Goal: Information Seeking & Learning: Find specific fact

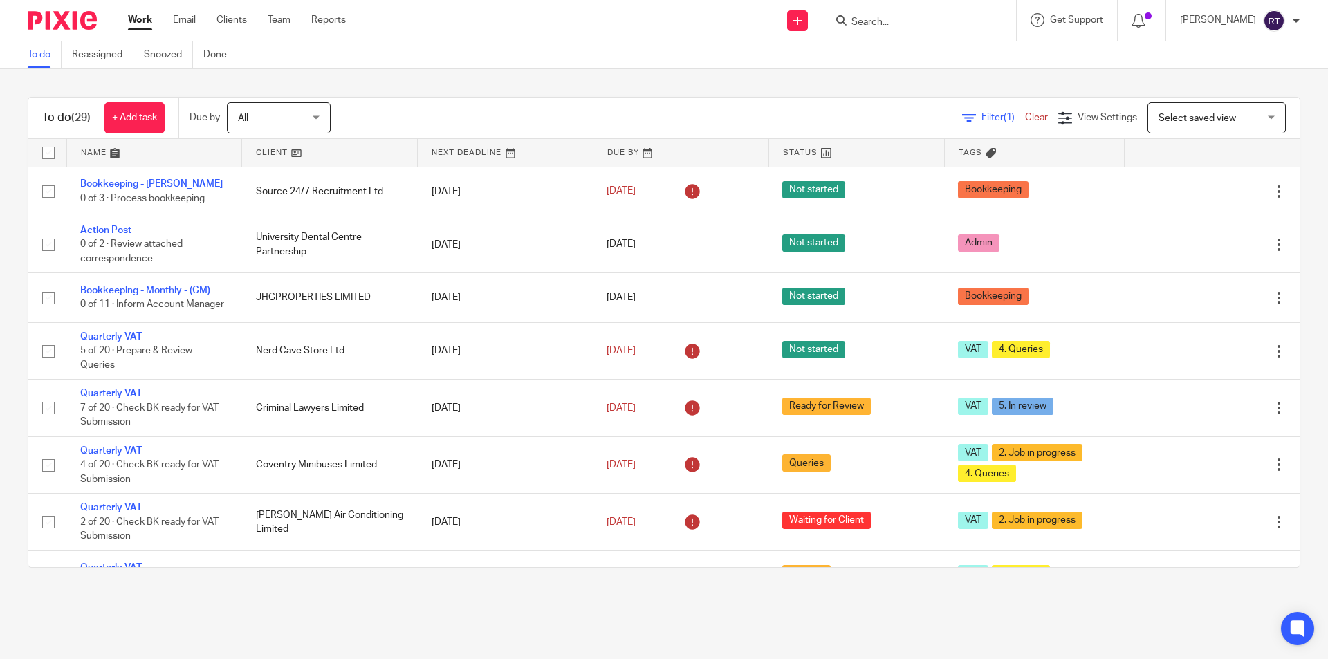
click at [901, 22] on input "Search" at bounding box center [912, 23] width 125 height 12
click at [41, 598] on main "To do Reassigned Snoozed Done To do (29) + Add task Due by All All Today Tomorr…" at bounding box center [664, 329] width 1328 height 659
click at [909, 28] on input "Search" at bounding box center [912, 23] width 125 height 12
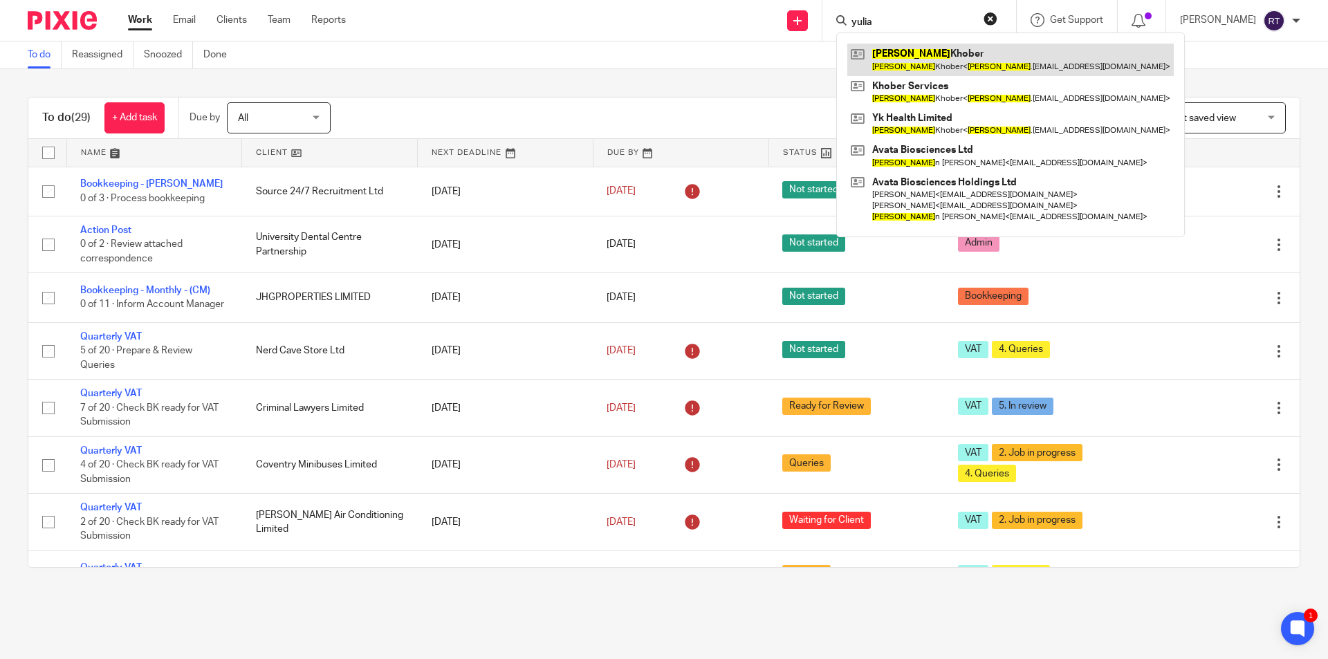
type input "yulia"
click at [960, 58] on link at bounding box center [1010, 60] width 327 height 32
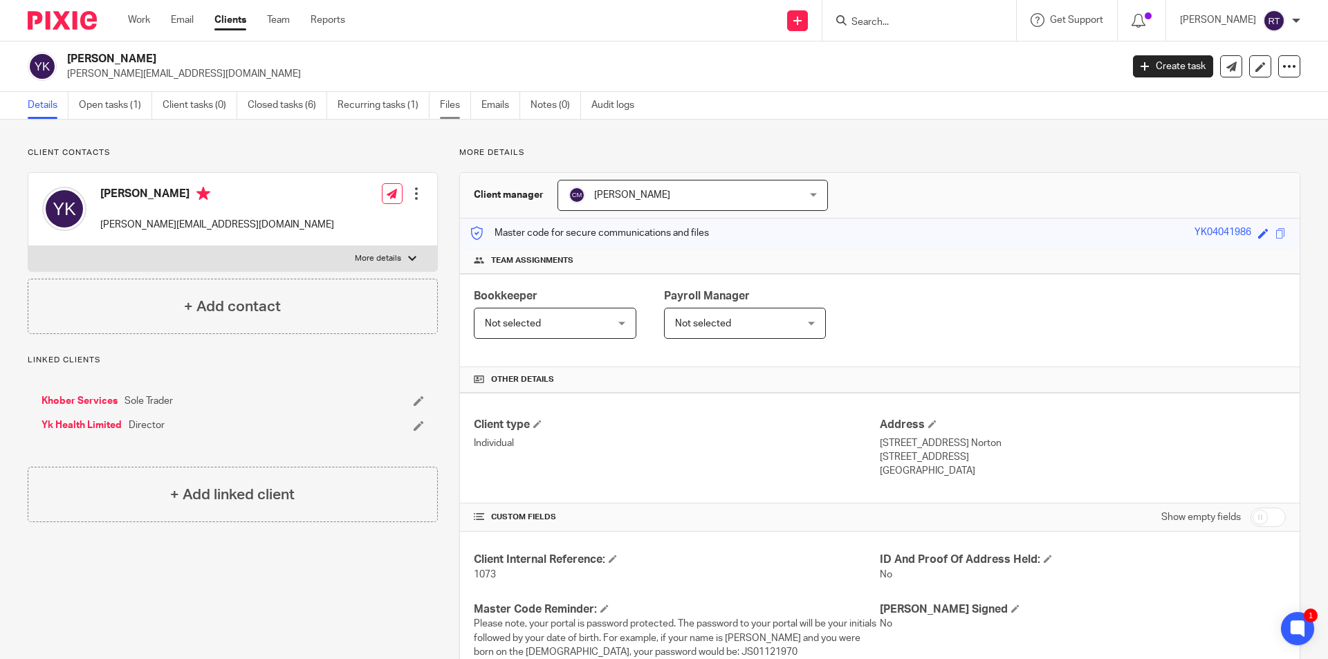
click at [460, 102] on link "Files" at bounding box center [455, 105] width 31 height 27
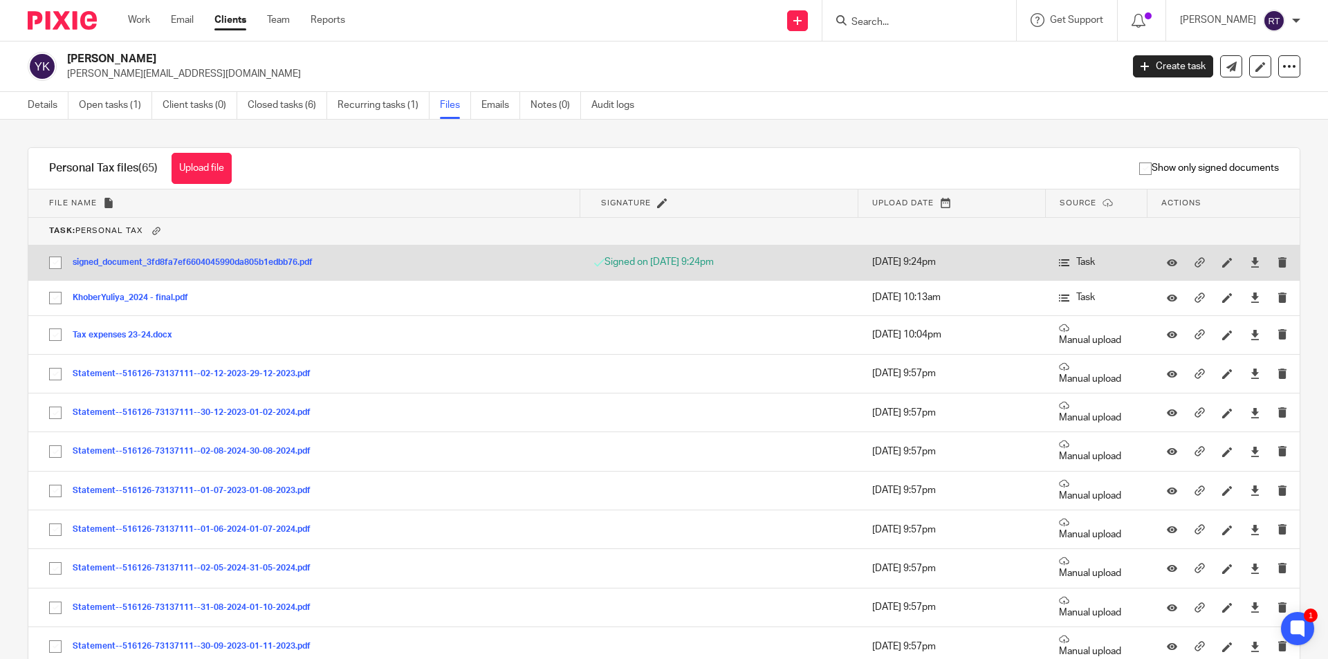
click at [161, 266] on button "signed_document_3fd8fa7ef6604045990da805b1edbb76.pdf" at bounding box center [198, 263] width 250 height 10
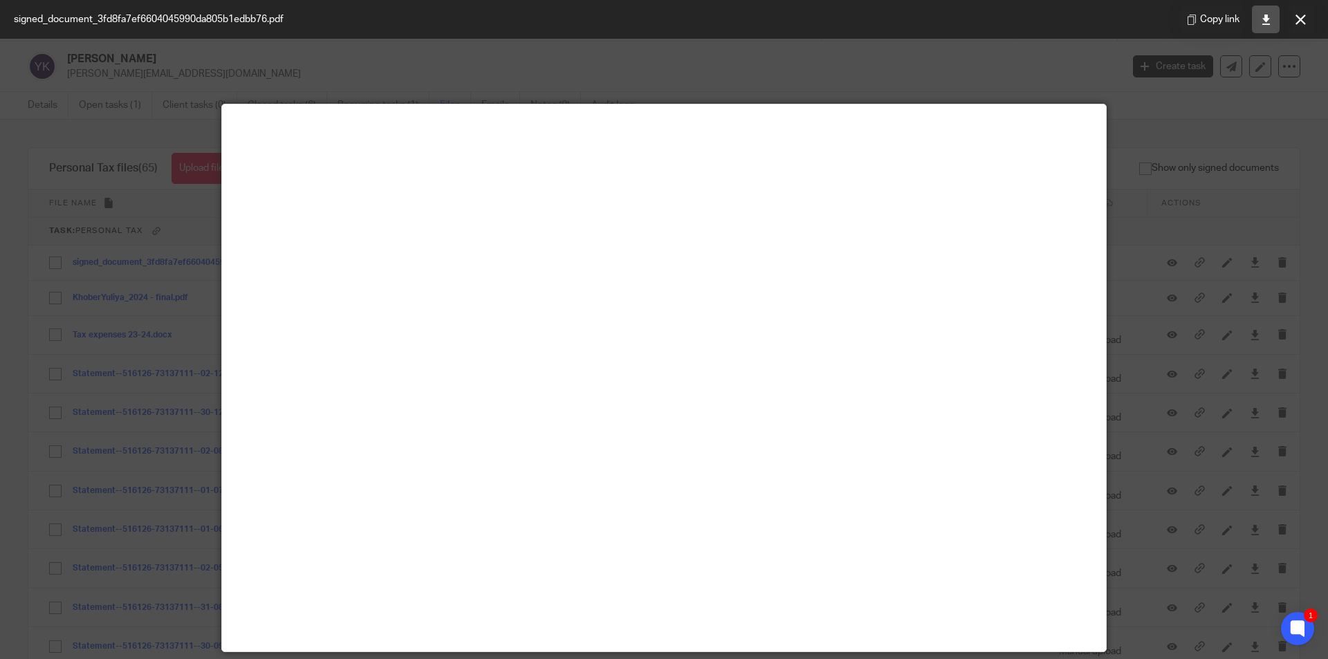
click at [1267, 21] on icon at bounding box center [1266, 20] width 10 height 10
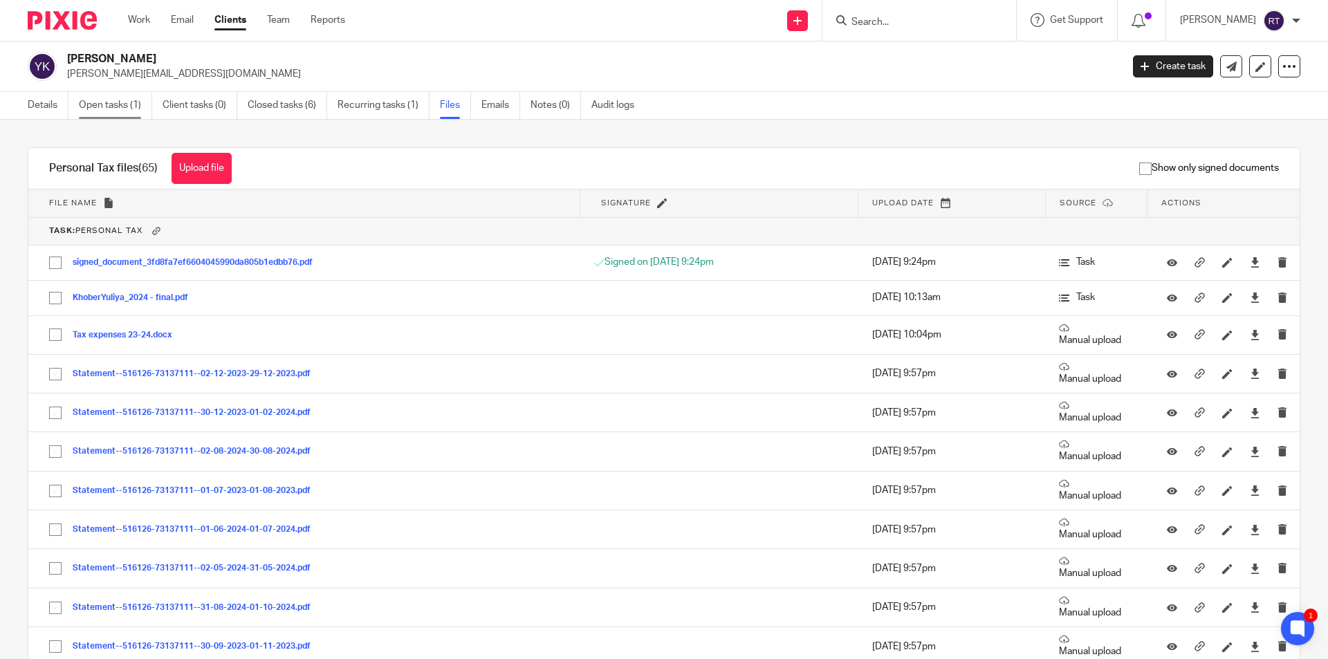
click at [107, 106] on link "Open tasks (1)" at bounding box center [115, 105] width 73 height 27
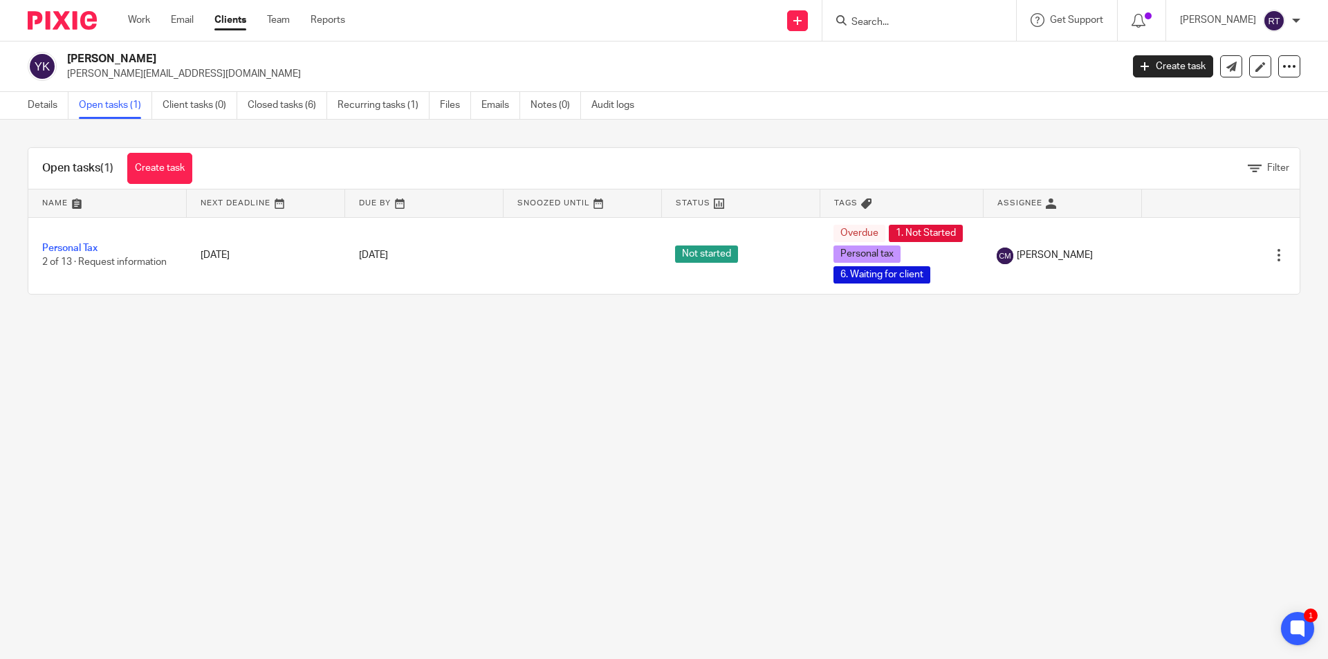
click at [21, 111] on div "Details Open tasks (1) Client tasks (0) Closed tasks (6) Recurring tasks (1) Fi…" at bounding box center [334, 105] width 669 height 27
click at [24, 107] on div "Details Open tasks (1) Client tasks (0) Closed tasks (6) Recurring tasks (1) Fi…" at bounding box center [334, 105] width 669 height 27
click at [26, 105] on div "Details Open tasks (1) Client tasks (0) Closed tasks (6) Recurring tasks (1) Fi…" at bounding box center [334, 105] width 669 height 27
click at [36, 106] on link "Details" at bounding box center [48, 105] width 41 height 27
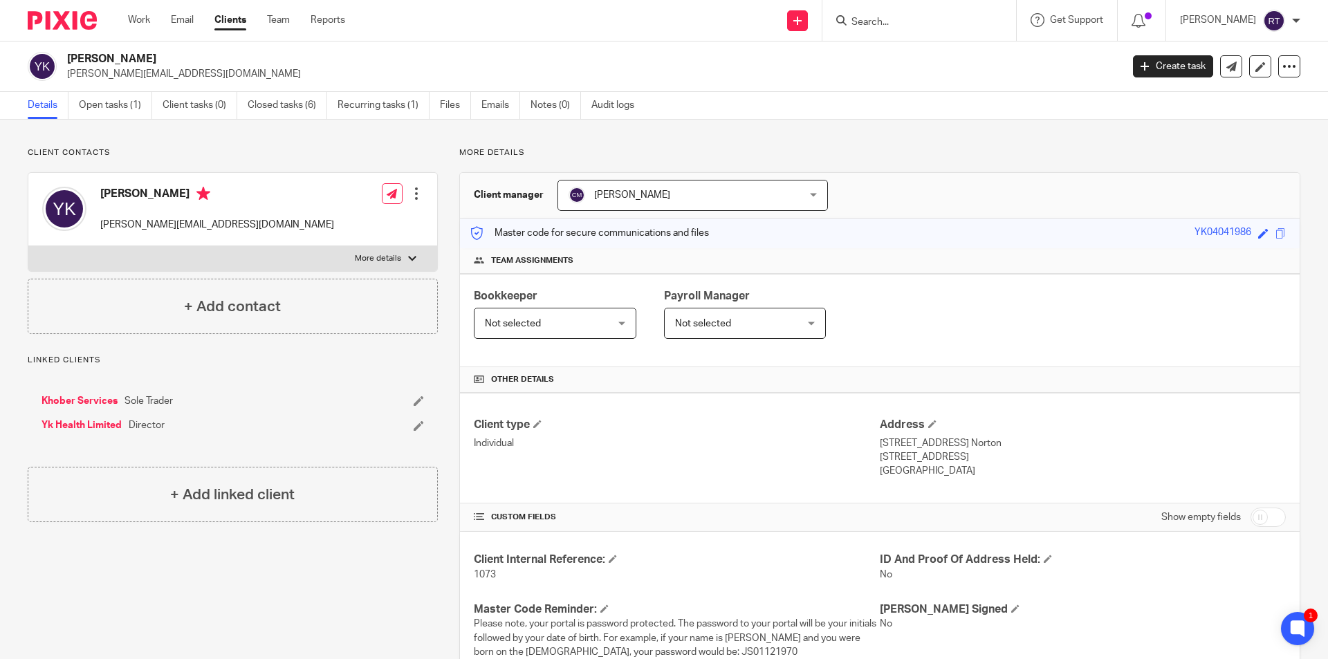
click at [886, 17] on input "Search" at bounding box center [912, 23] width 125 height 12
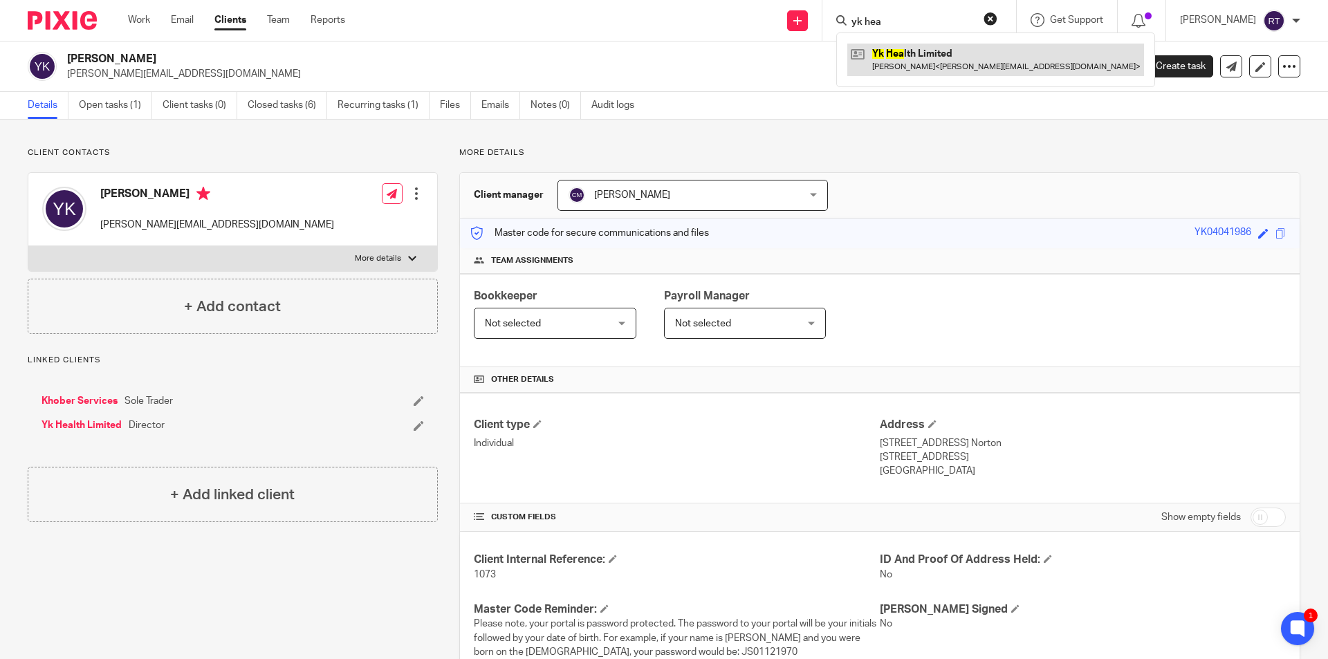
type input "yk hea"
click at [904, 48] on link at bounding box center [995, 60] width 297 height 32
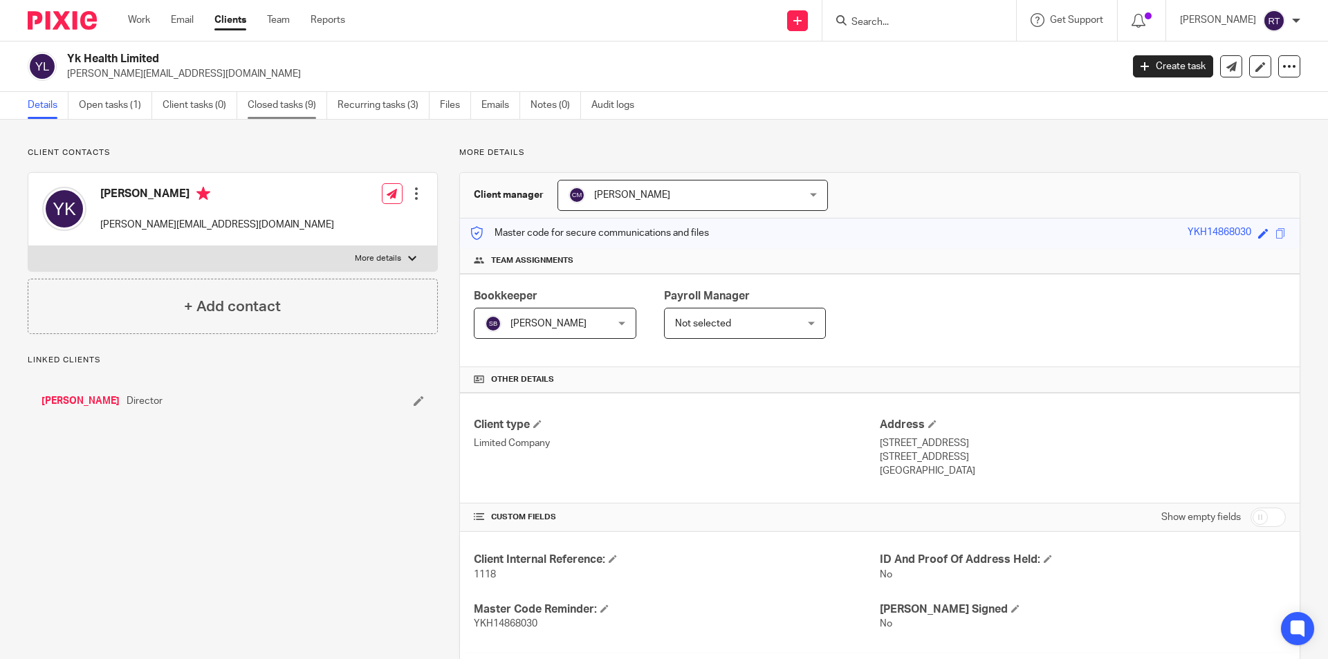
click at [268, 103] on link "Closed tasks (9)" at bounding box center [288, 105] width 80 height 27
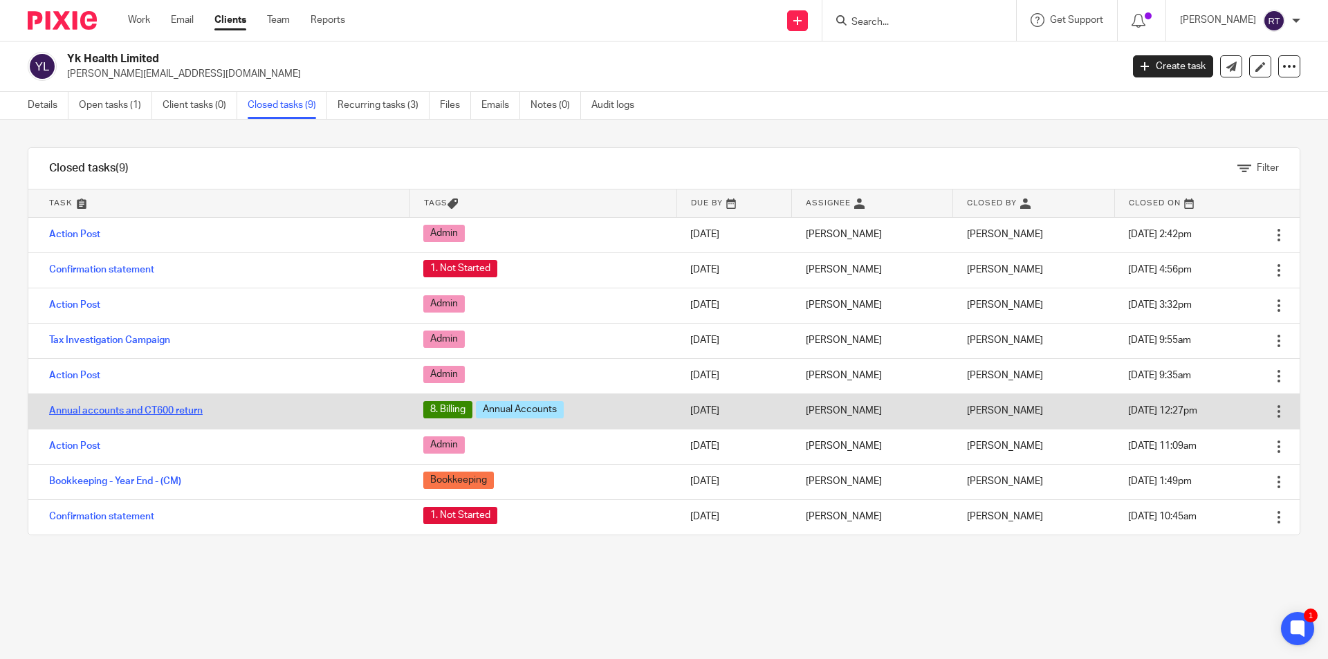
click at [118, 406] on link "Annual accounts and CT600 return" at bounding box center [126, 411] width 154 height 10
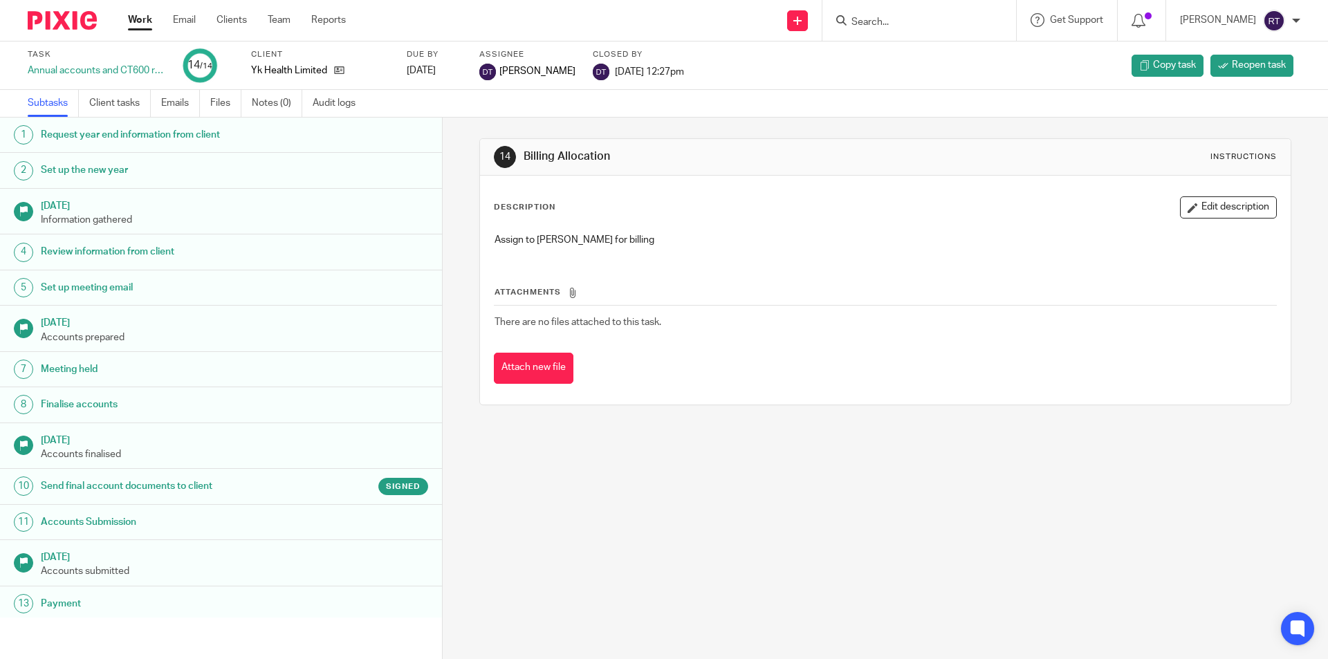
click at [167, 486] on h1 "Send final account documents to client" at bounding box center [170, 486] width 259 height 21
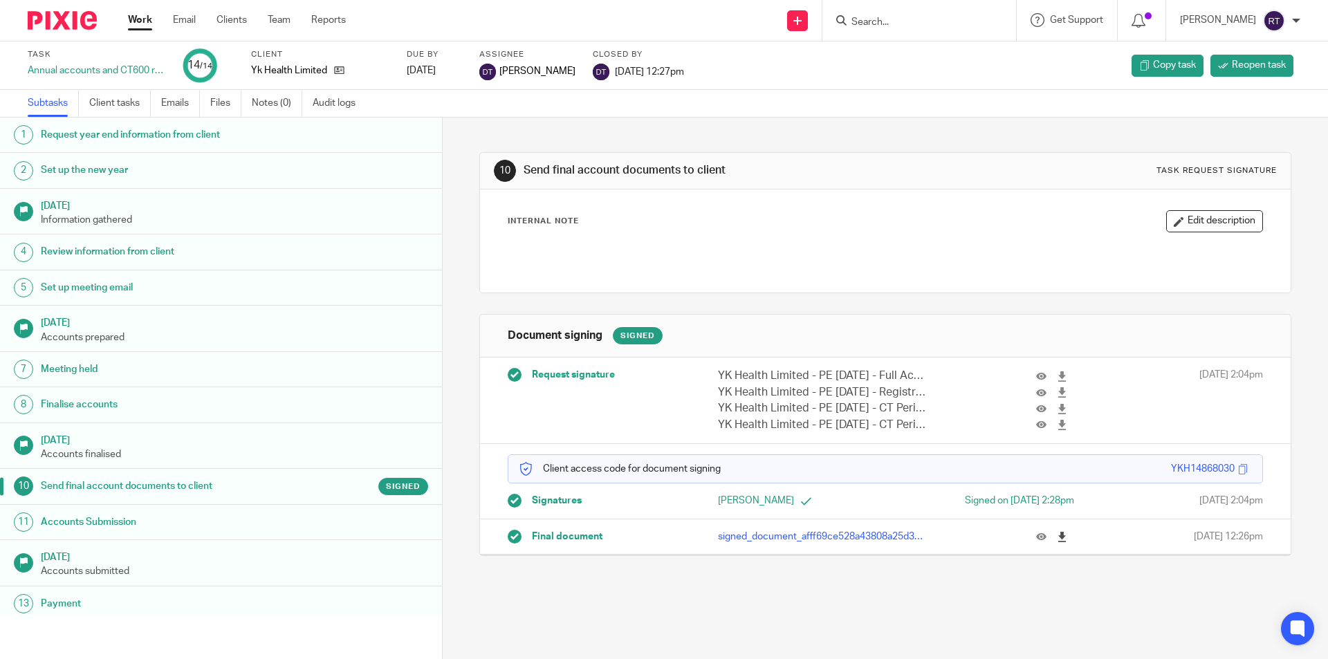
click at [1057, 537] on icon at bounding box center [1062, 537] width 10 height 10
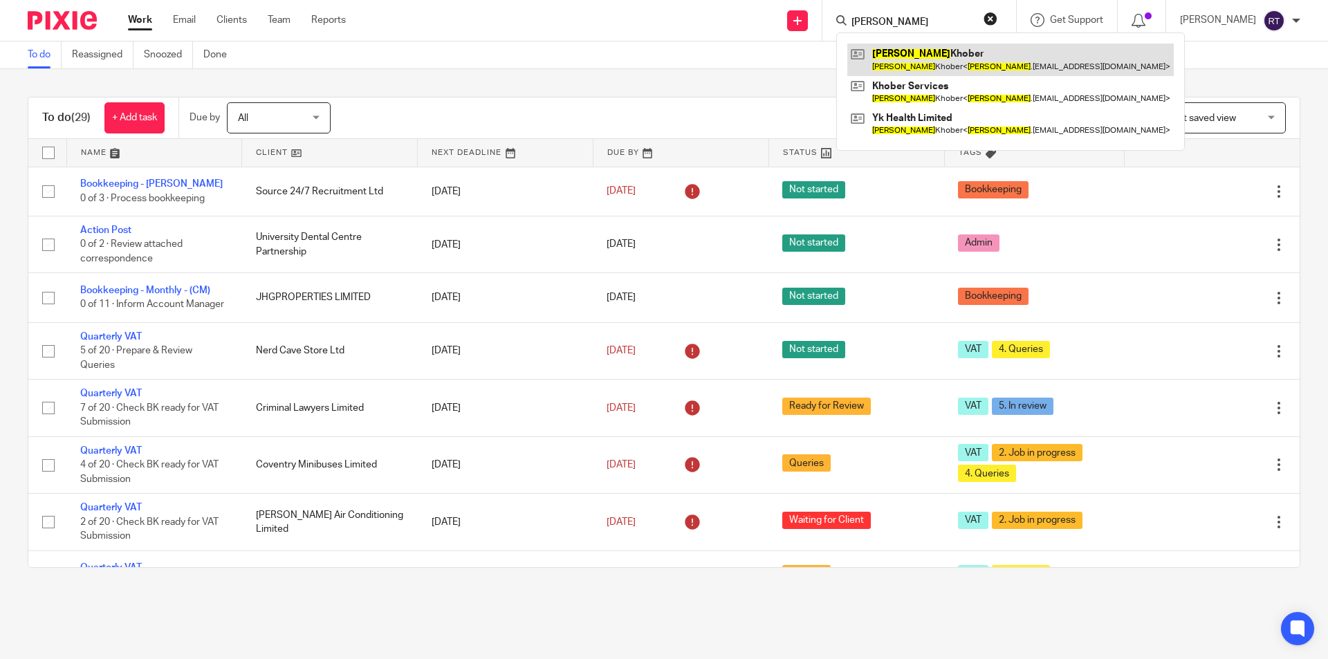
type input "Yuliya"
click at [896, 56] on link at bounding box center [1010, 60] width 327 height 32
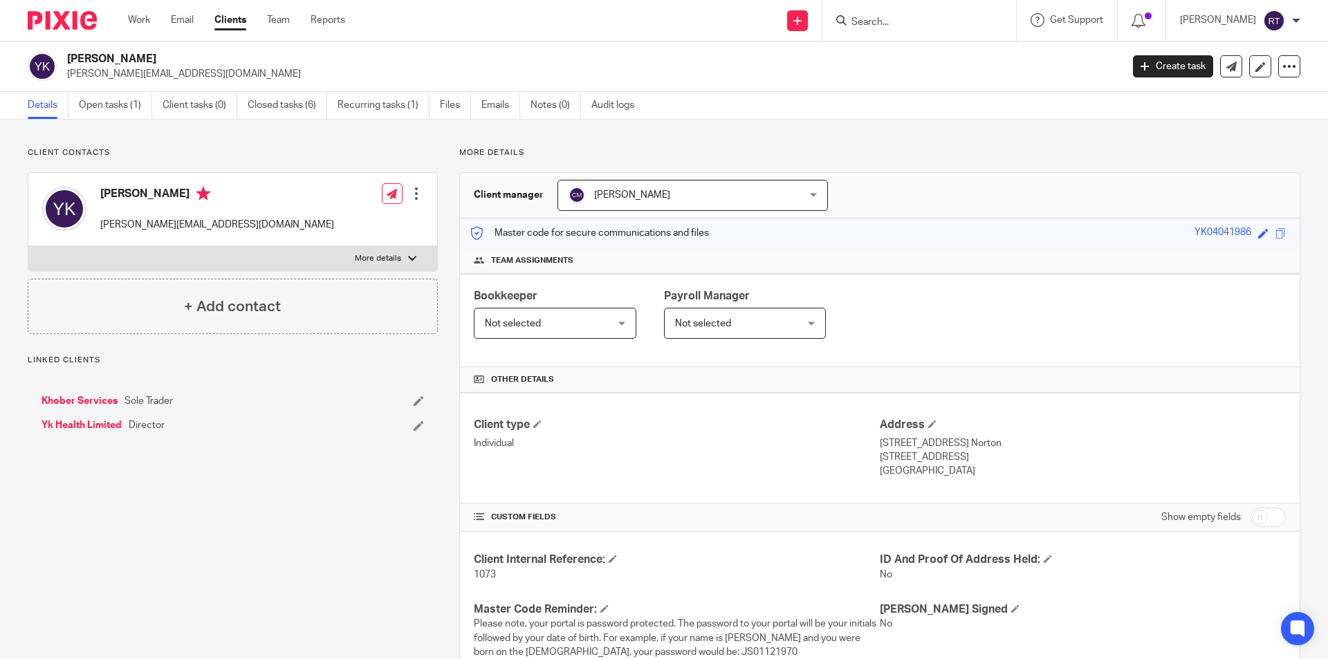
scroll to position [223, 0]
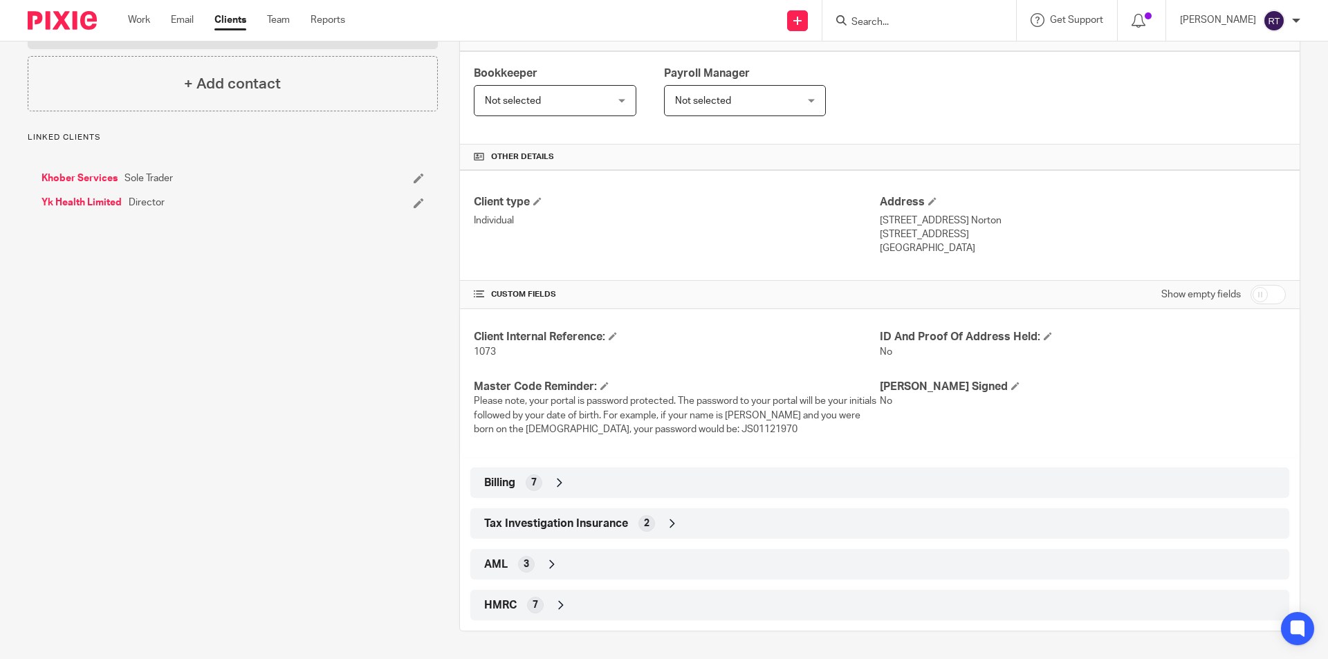
click at [503, 604] on span "HMRC" at bounding box center [500, 605] width 33 height 15
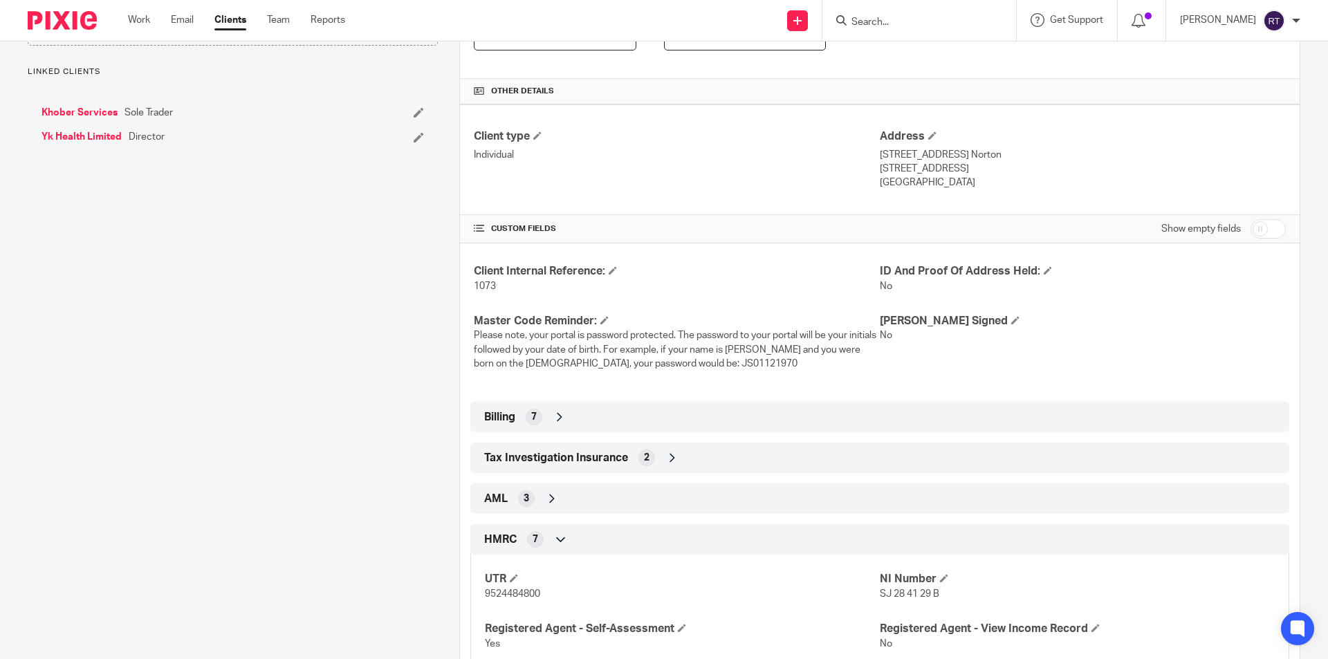
scroll to position [436, 0]
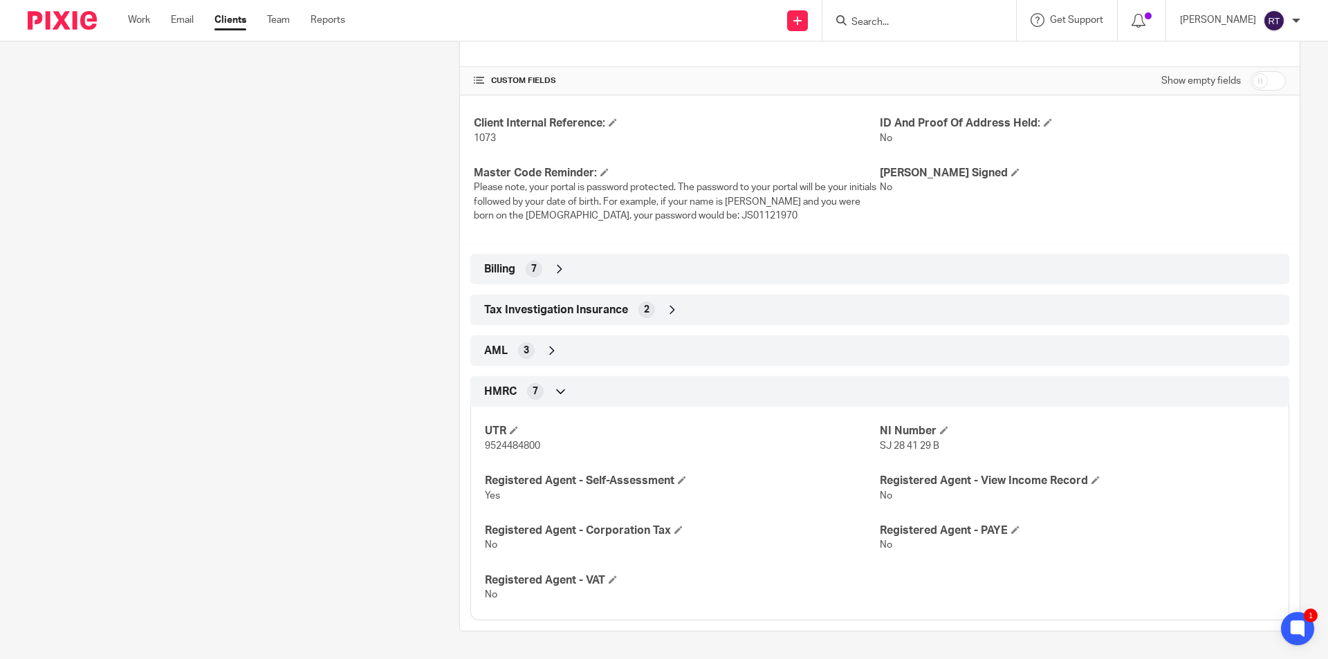
click at [508, 455] on div "UTR 9524484800 NI Number SJ 28 41 29 B Registered Agent - Self-Assessment Yes R…" at bounding box center [879, 507] width 819 height 223
click at [508, 454] on div "UTR 9524484800 NI Number SJ 28 41 29 B Registered Agent - Self-Assessment Yes R…" at bounding box center [879, 507] width 819 height 223
copy span "9524484800"
click at [961, 26] on input "Search" at bounding box center [912, 23] width 125 height 12
type input "u"
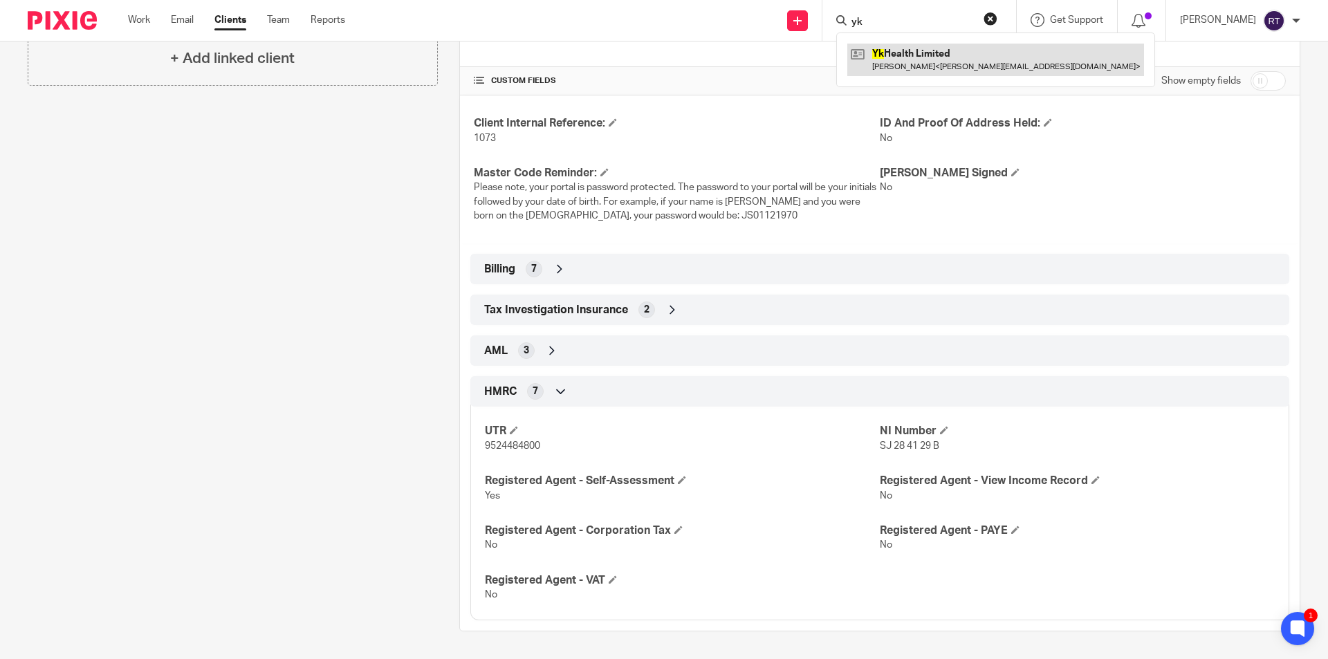
type input "yk"
click at [929, 53] on link at bounding box center [995, 60] width 297 height 32
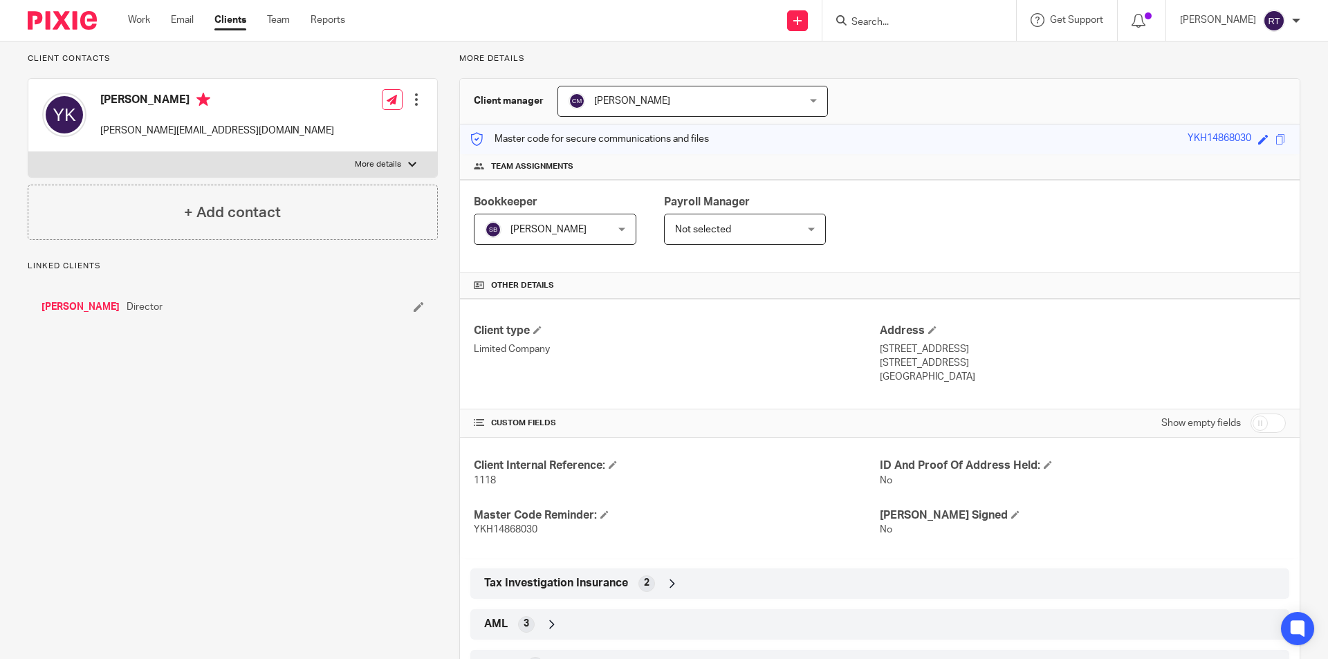
scroll to position [195, 0]
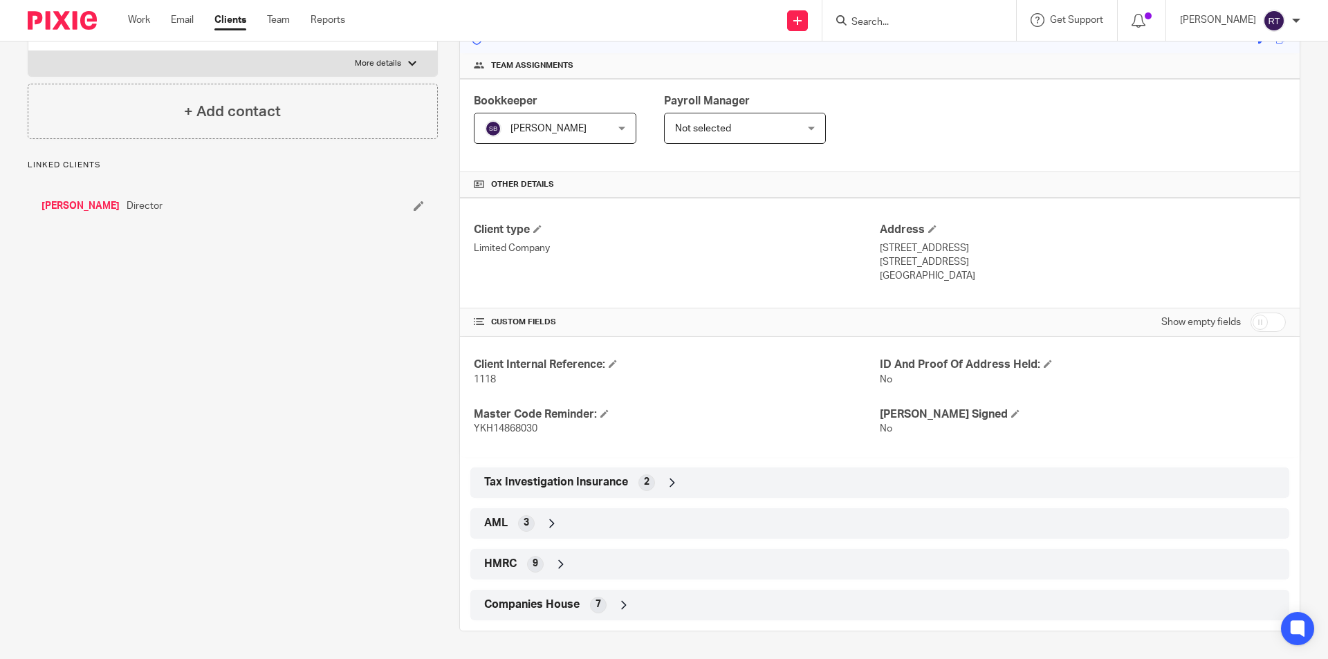
click at [553, 606] on span "Companies House" at bounding box center [531, 605] width 95 height 15
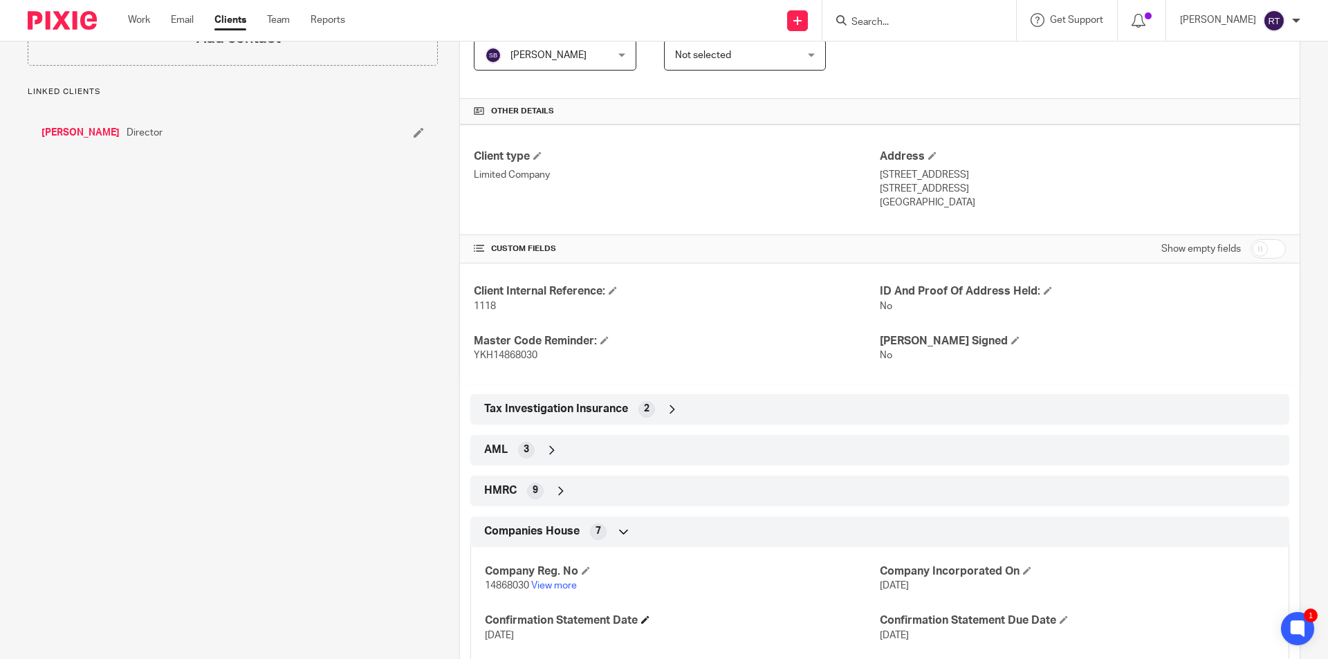
scroll to position [333, 0]
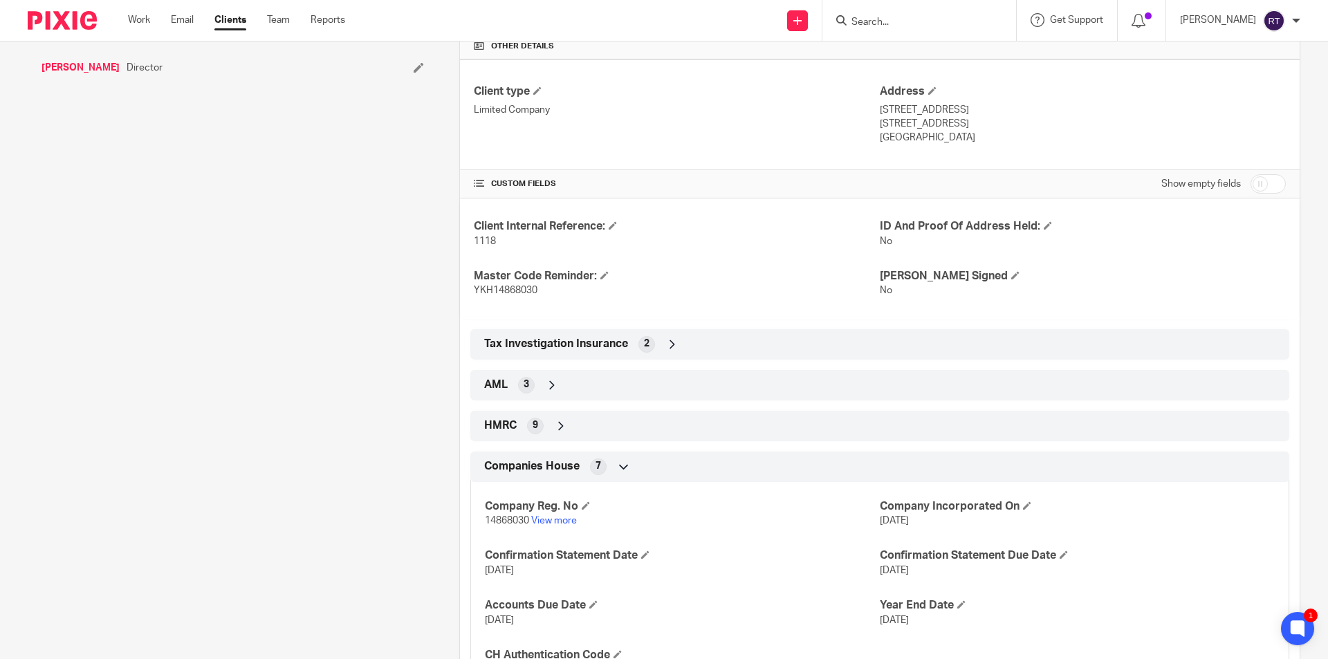
click at [561, 515] on p "14868030 View more" at bounding box center [682, 521] width 395 height 14
click at [561, 518] on link "View more" at bounding box center [554, 521] width 46 height 10
